Goal: Navigation & Orientation: Find specific page/section

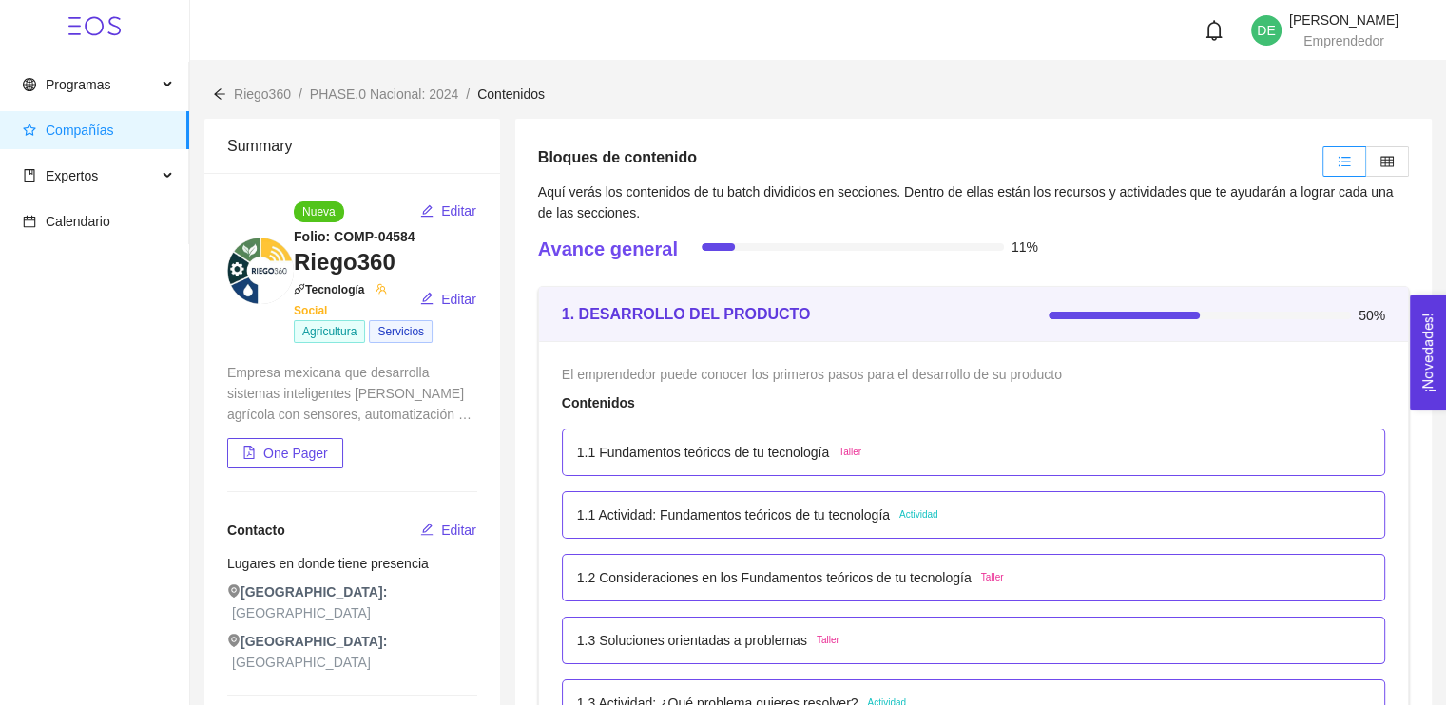
click at [389, 96] on span "PHASE.0 Nacional: 2024" at bounding box center [384, 94] width 148 height 15
click at [270, 95] on span "Riego360" at bounding box center [262, 94] width 57 height 15
click at [209, 92] on div "Riego360 / PHASE.0 Nacional: 2024 / Contenidos /" at bounding box center [818, 83] width 1256 height 44
click at [221, 95] on icon "arrow-left" at bounding box center [219, 93] width 13 height 13
click at [64, 91] on span "Programas" at bounding box center [78, 84] width 65 height 15
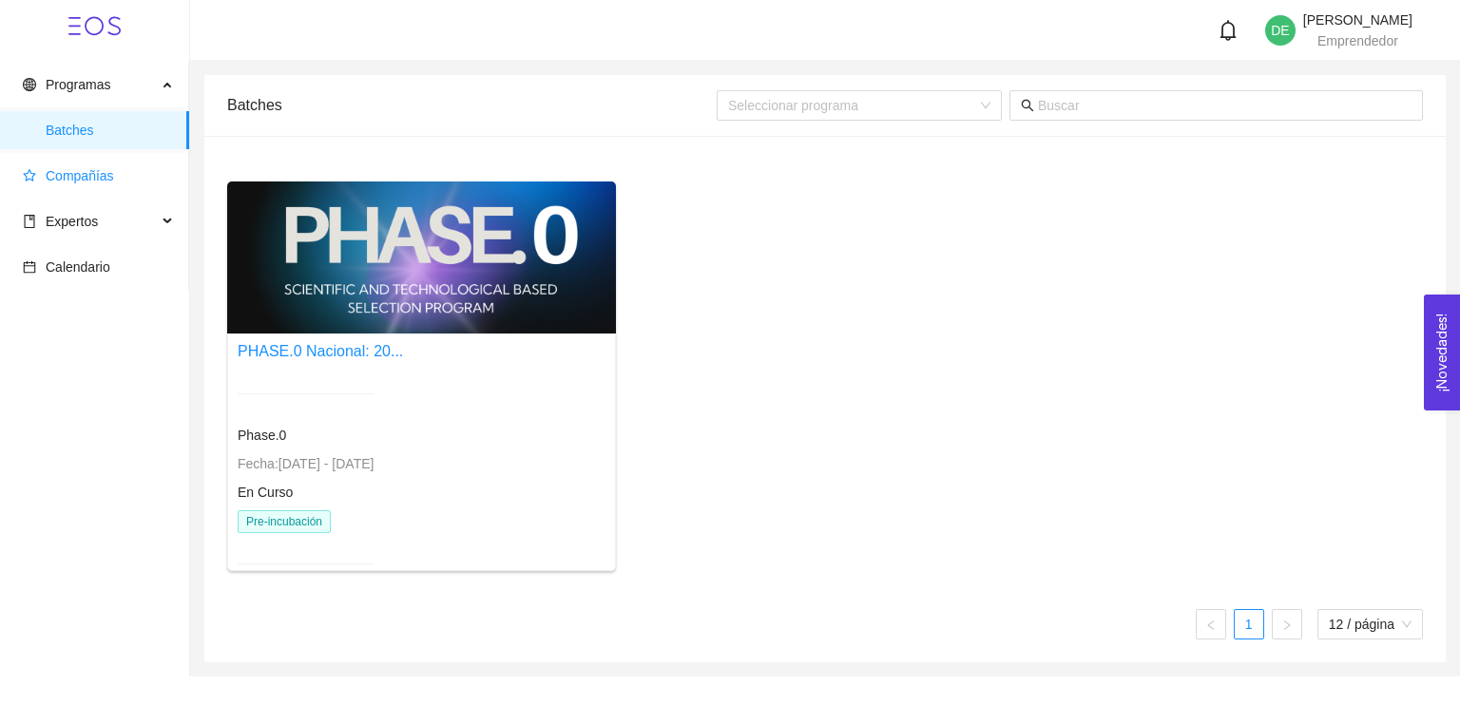
click at [93, 178] on span "Compañías" at bounding box center [80, 175] width 68 height 15
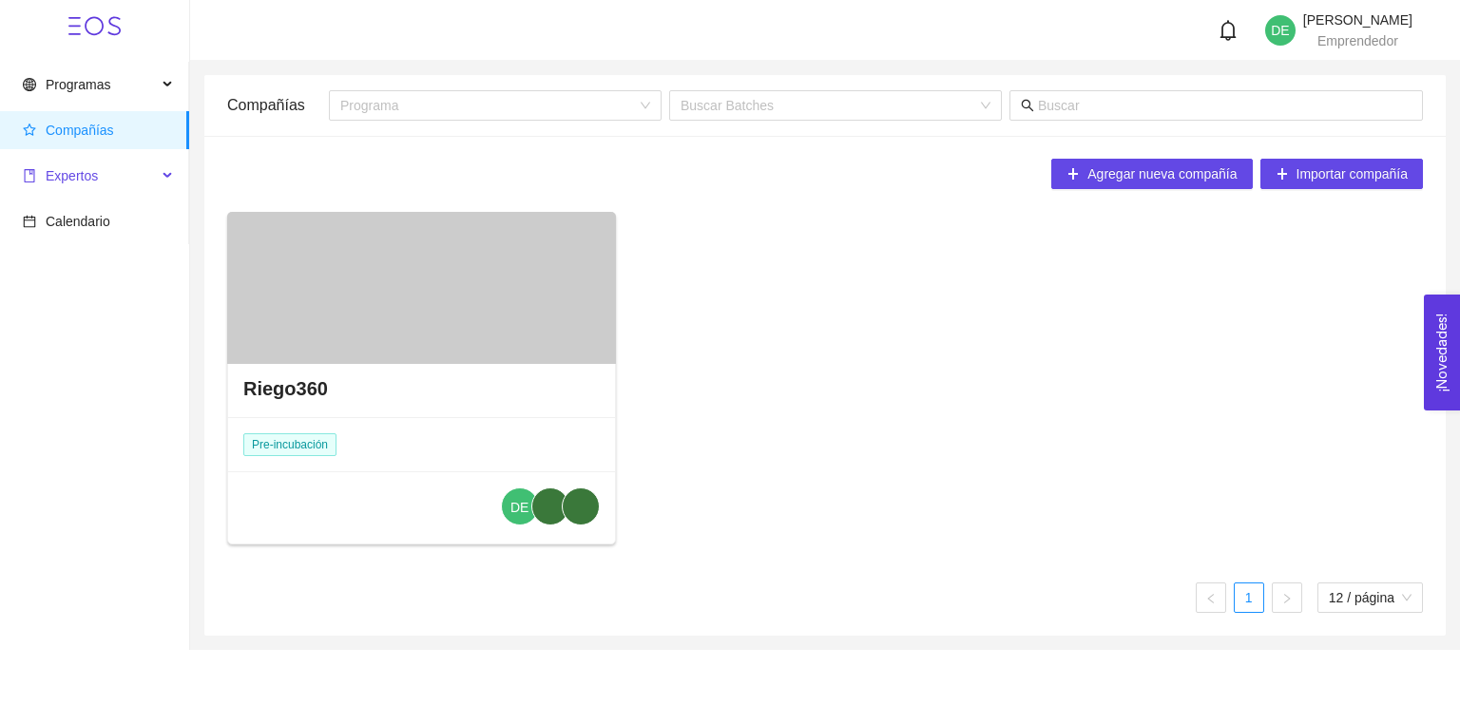
click at [97, 161] on span "Expertos" at bounding box center [90, 176] width 134 height 38
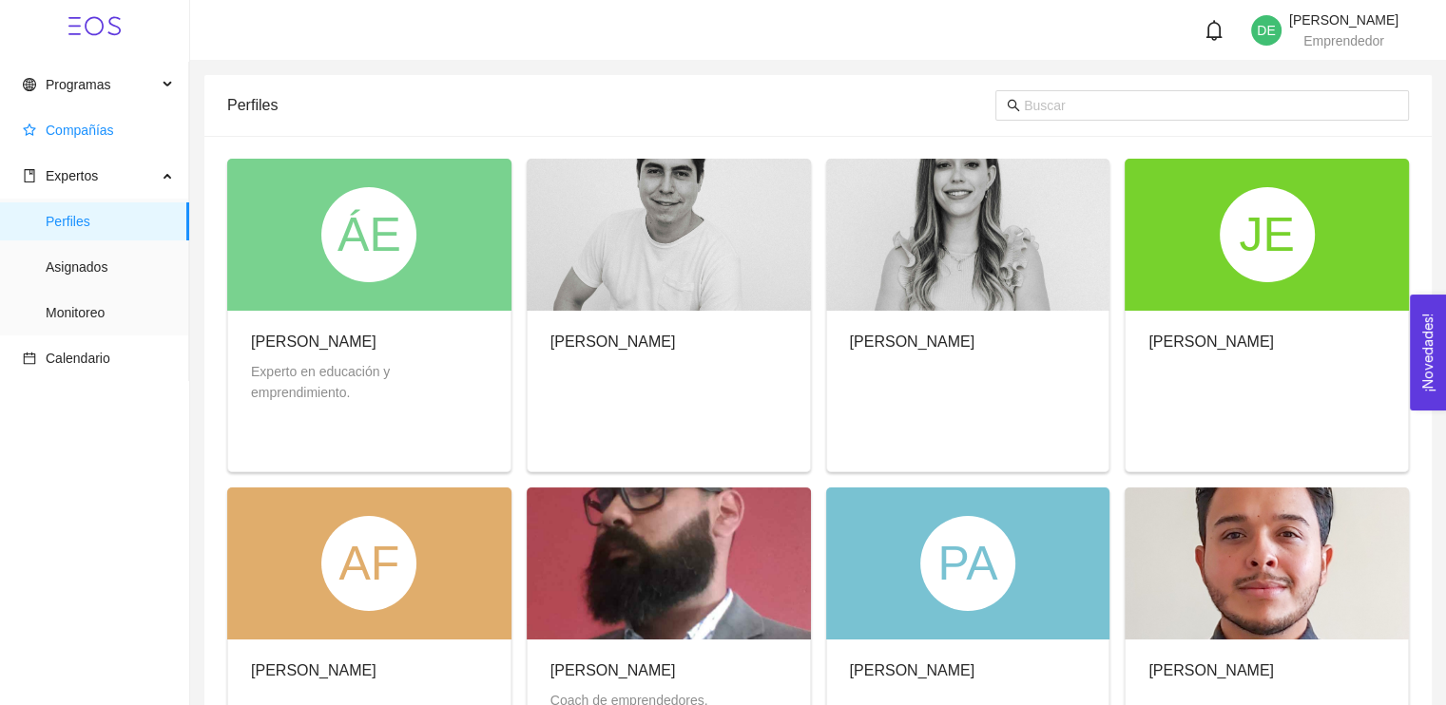
click at [103, 136] on span "Compañías" at bounding box center [80, 130] width 68 height 15
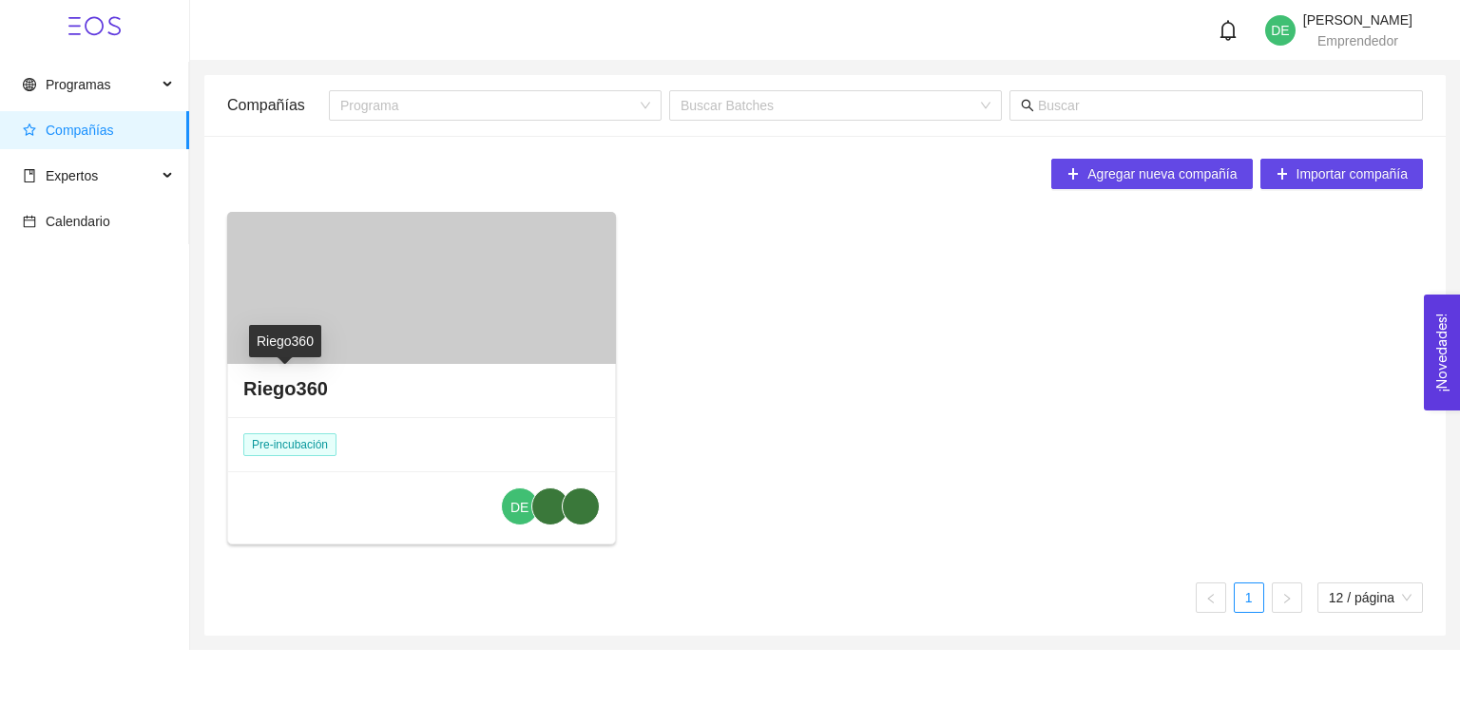
click at [285, 383] on h4 "Riego360" at bounding box center [285, 388] width 85 height 27
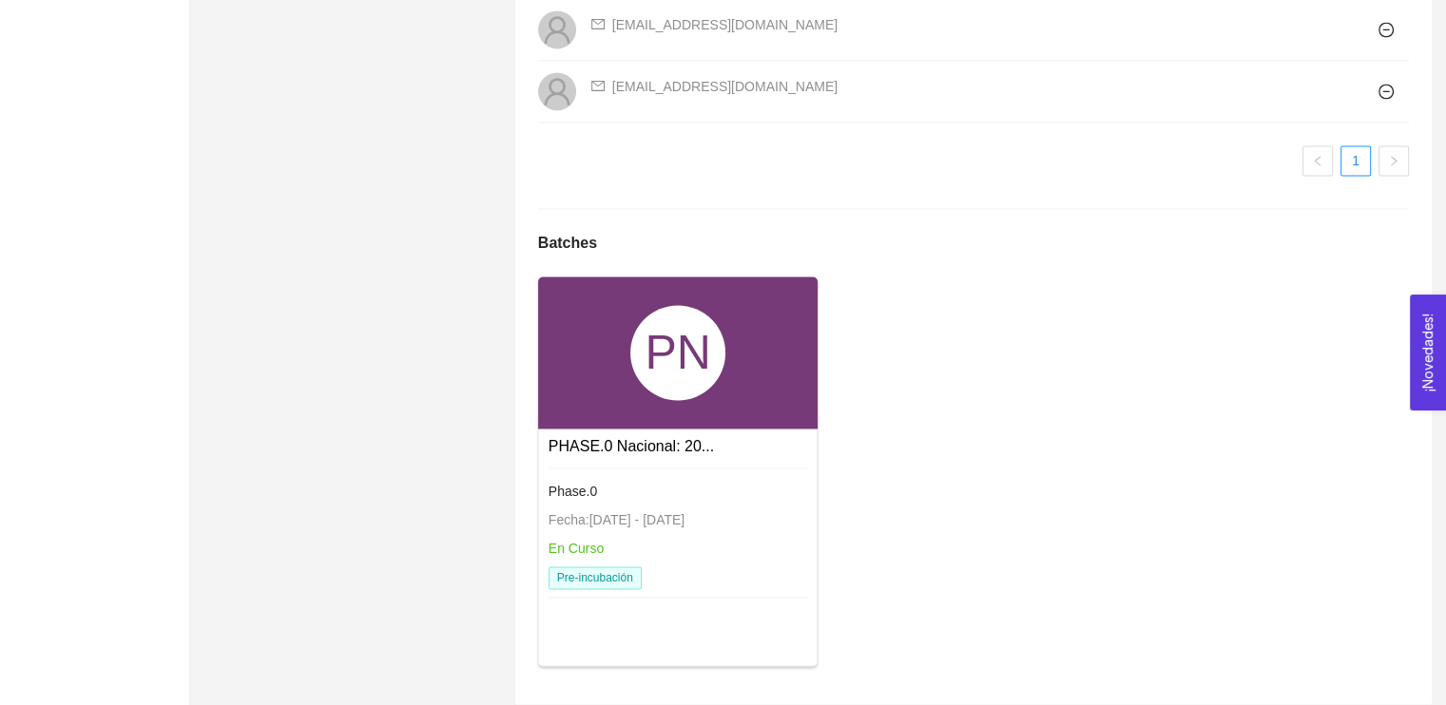
scroll to position [2776, 0]
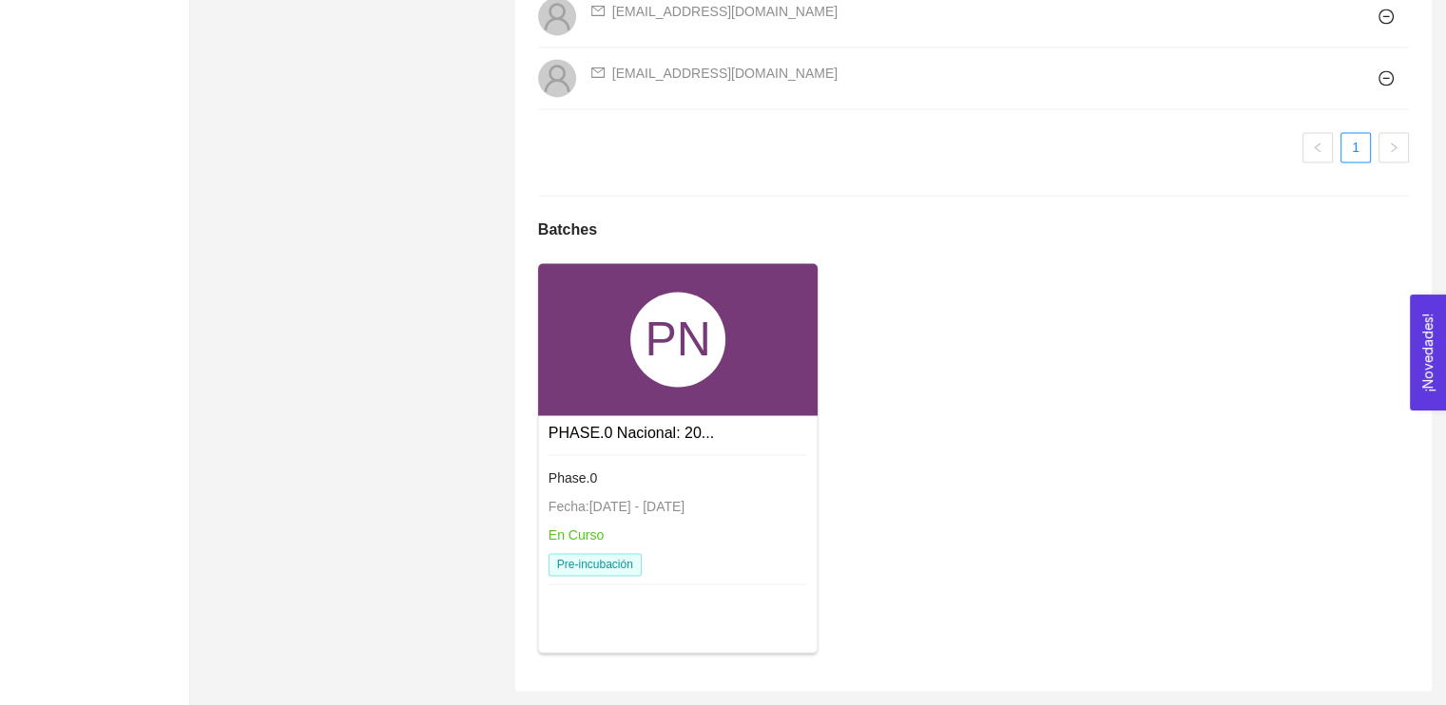
click at [646, 448] on link "Phase.0 Fecha: 24/01/2024 - 31/12/2026 En Curso Pre-incubación" at bounding box center [678, 455] width 260 height 15
